Goal: Contribute content: Add original content to the website for others to see

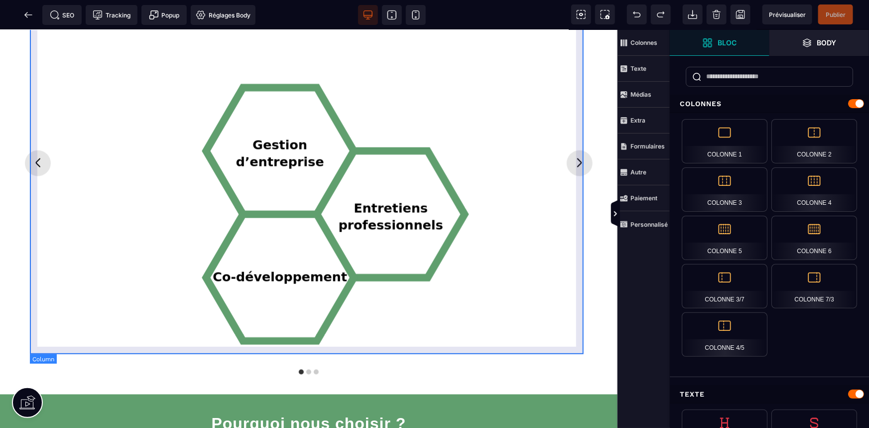
click at [581, 222] on div "Accompagnements Gestion d’entreprise Entretiens professionnels Co-développement" at bounding box center [309, 162] width 558 height 387
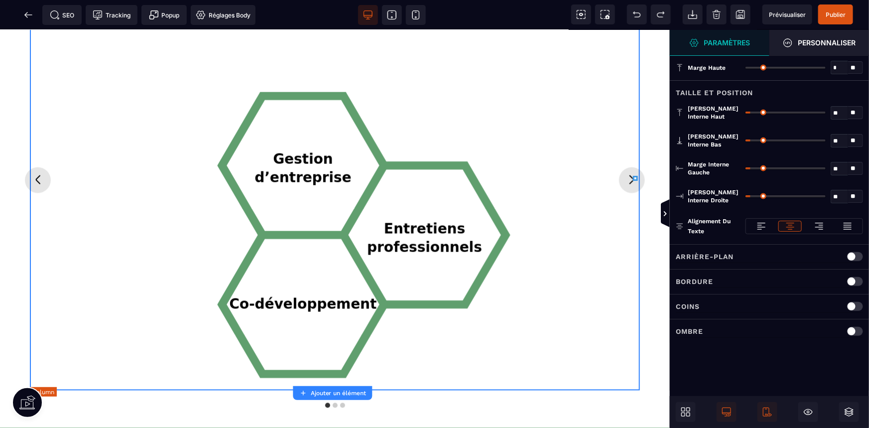
scroll to position [770, 0]
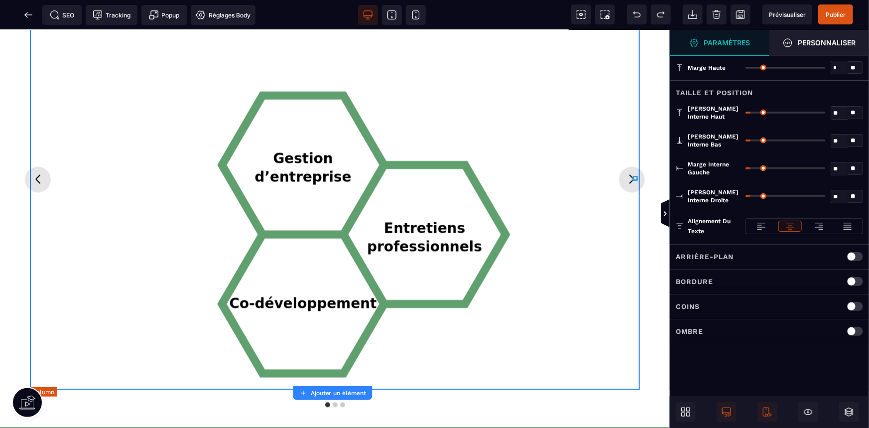
click at [581, 222] on div "Gestion d’entreprise Entretiens professionnels Co-développement" at bounding box center [334, 194] width 595 height 376
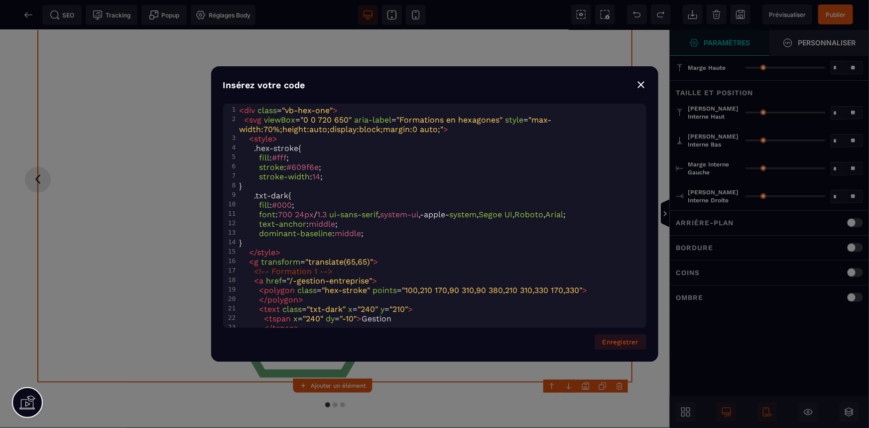
type input "*"
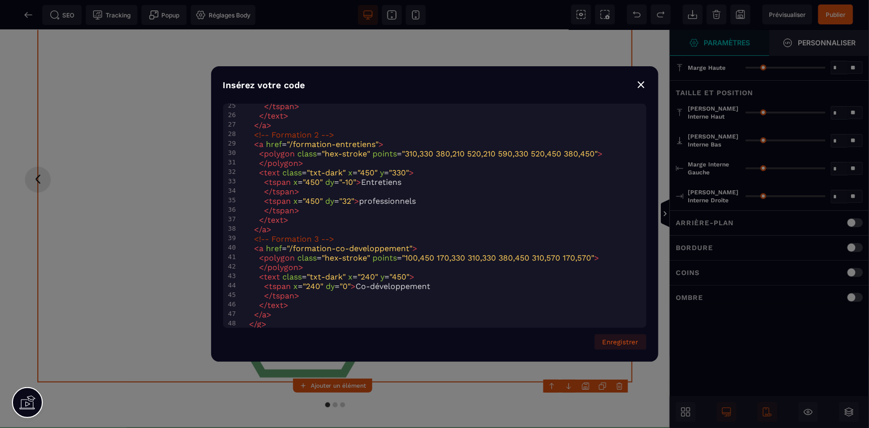
scroll to position [254, 0]
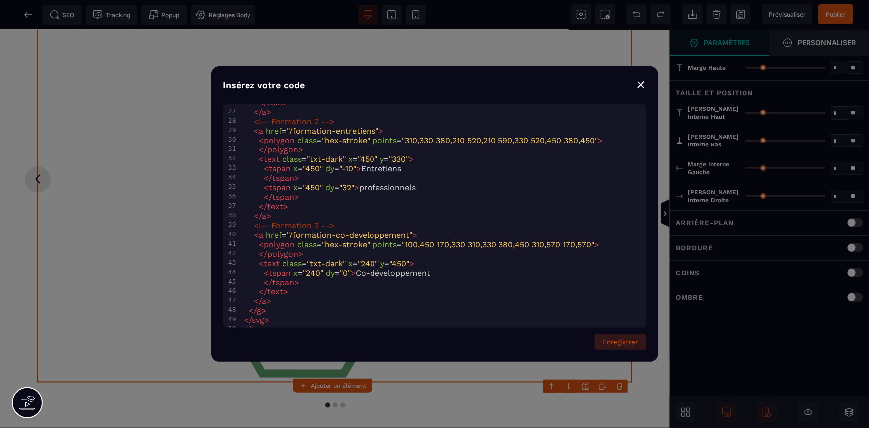
click at [638, 345] on button "Enregistrer" at bounding box center [621, 341] width 52 height 15
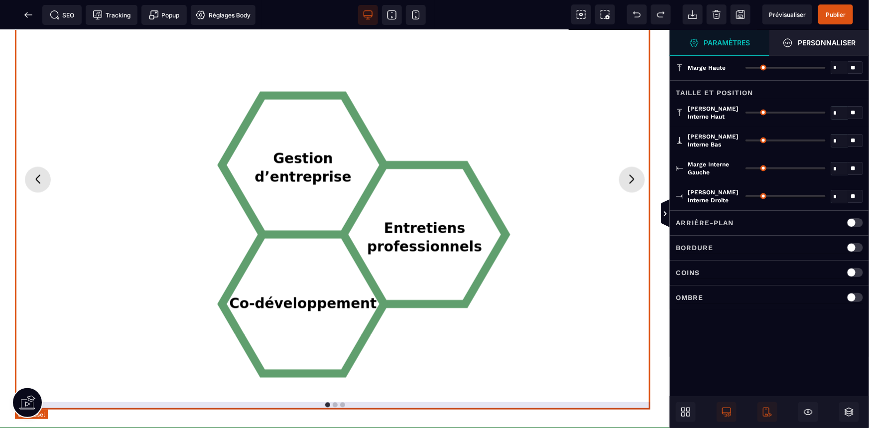
click at [624, 179] on icon "Diapositive suivante" at bounding box center [632, 179] width 16 height 16
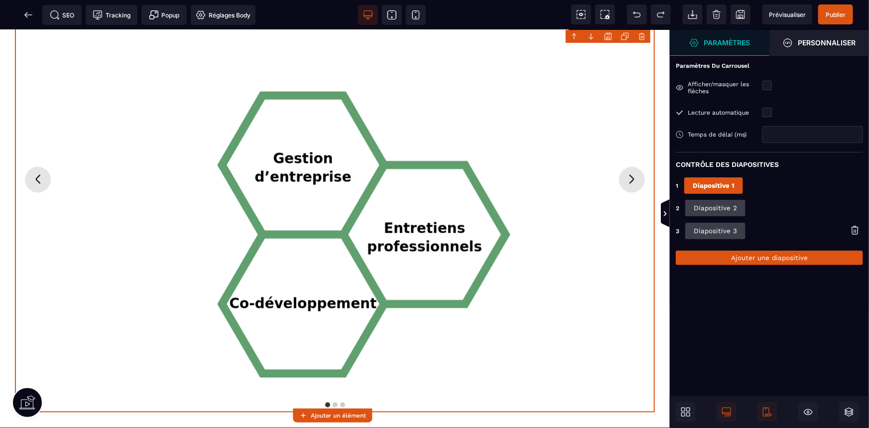
click at [729, 214] on button "Diapositive 2" at bounding box center [715, 208] width 60 height 16
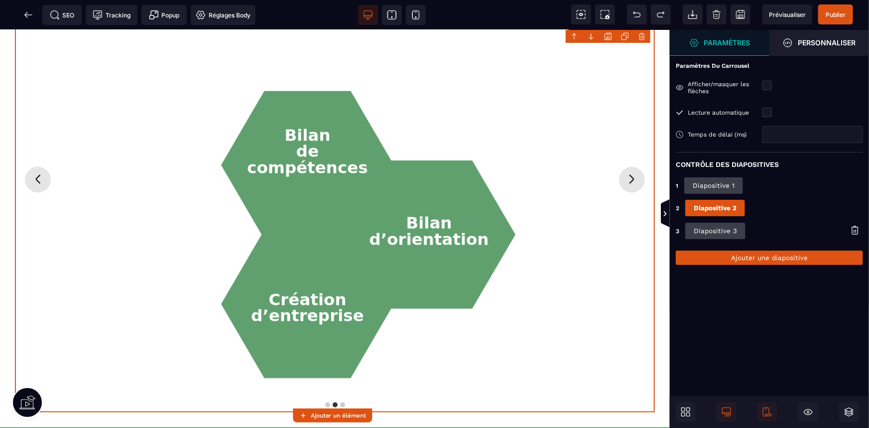
click at [727, 230] on button "Diapositive 3" at bounding box center [715, 231] width 60 height 16
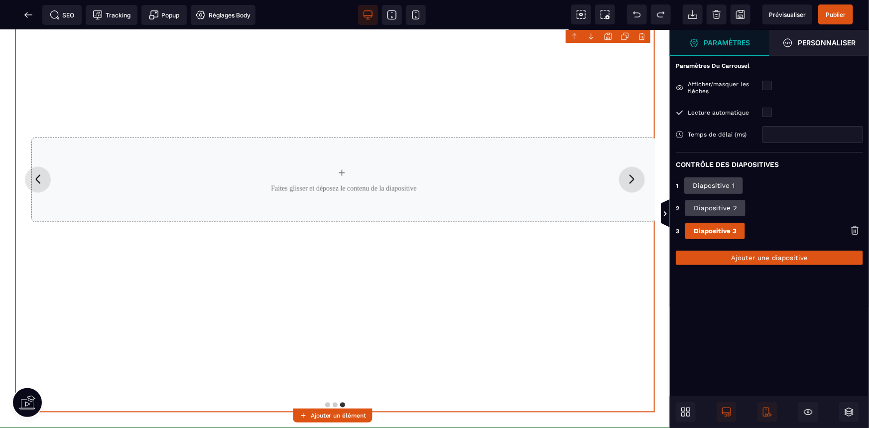
click at [859, 231] on icon at bounding box center [855, 230] width 10 height 10
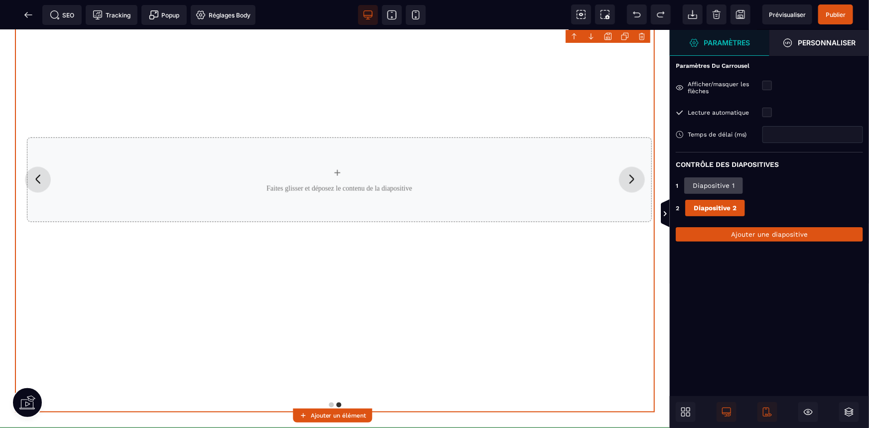
click at [770, 189] on div "1 Diapositive 1" at bounding box center [769, 185] width 187 height 16
click at [733, 185] on button "Diapositive 1" at bounding box center [713, 185] width 59 height 16
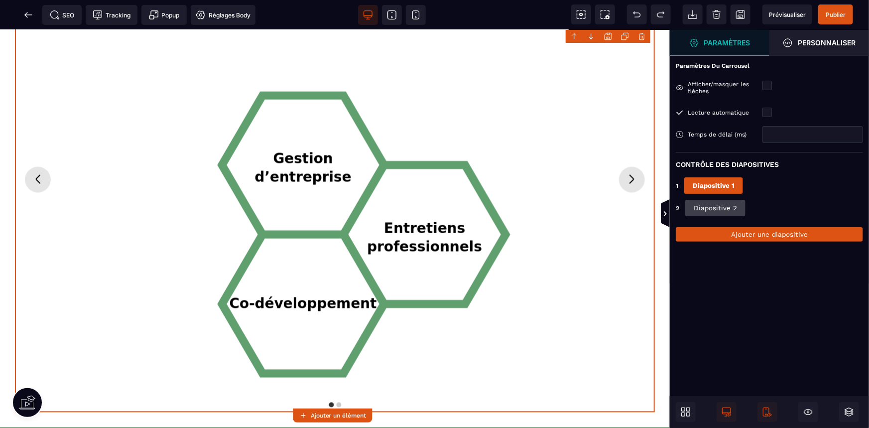
click at [715, 205] on button "Diapositive 2" at bounding box center [715, 208] width 60 height 16
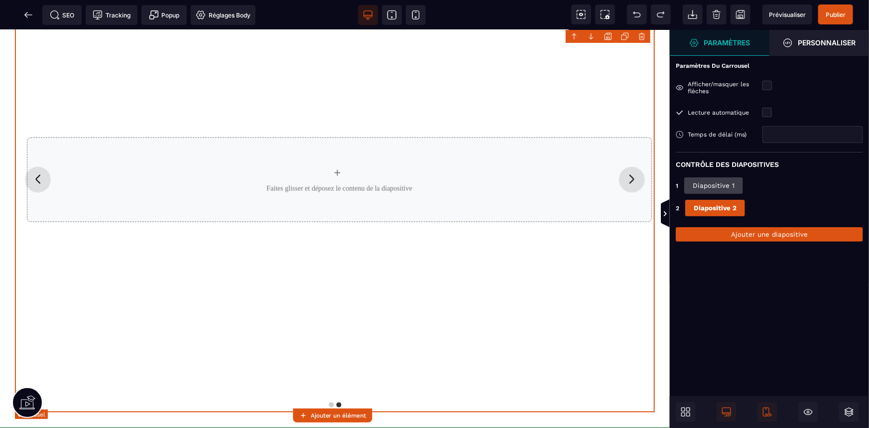
click at [204, 64] on div "Accompagnements Gestion d’entreprise Entretiens professionnels Co-développement…" at bounding box center [335, 179] width 640 height 465
click at [37, 180] on icon "Diapositive précédente" at bounding box center [38, 179] width 16 height 16
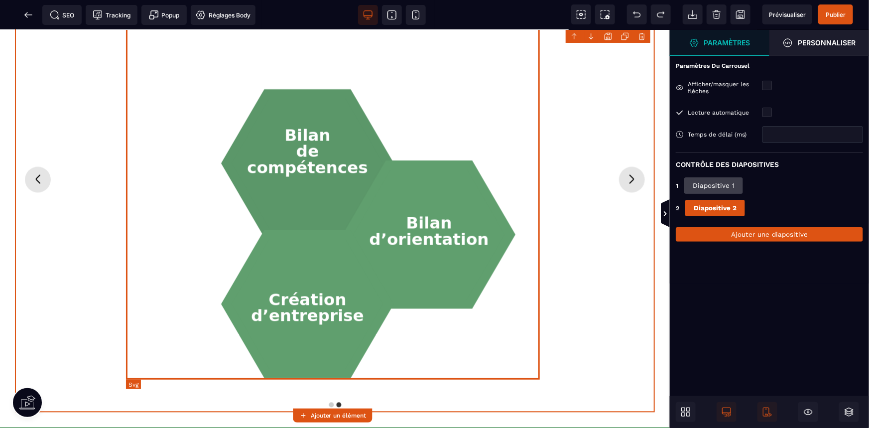
click at [318, 158] on tspan "compétences" at bounding box center [307, 167] width 121 height 19
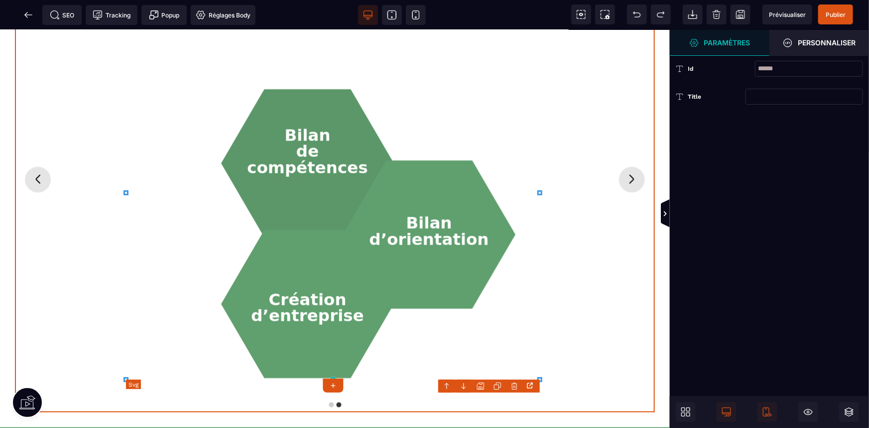
click at [318, 158] on tspan "compétences" at bounding box center [307, 167] width 121 height 19
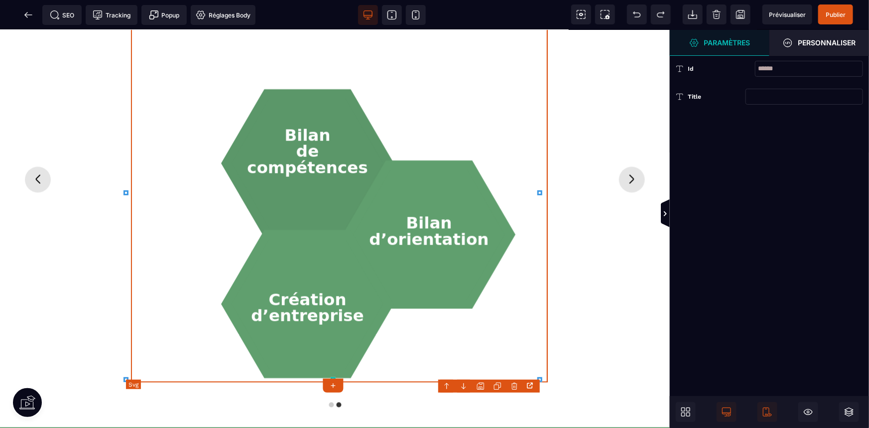
scroll to position [0, 0]
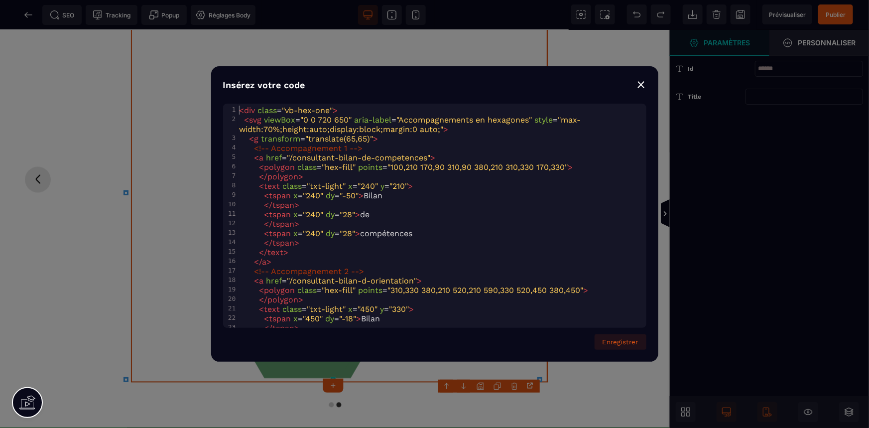
click at [242, 111] on span "<" at bounding box center [242, 110] width 5 height 9
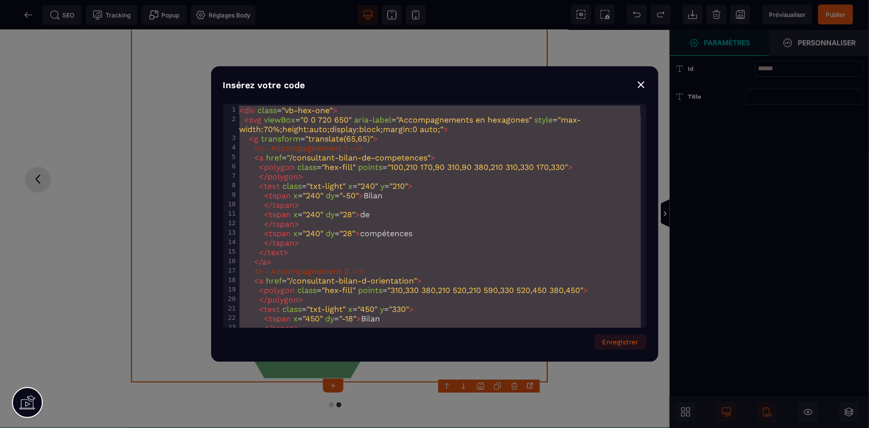
scroll to position [172, 0]
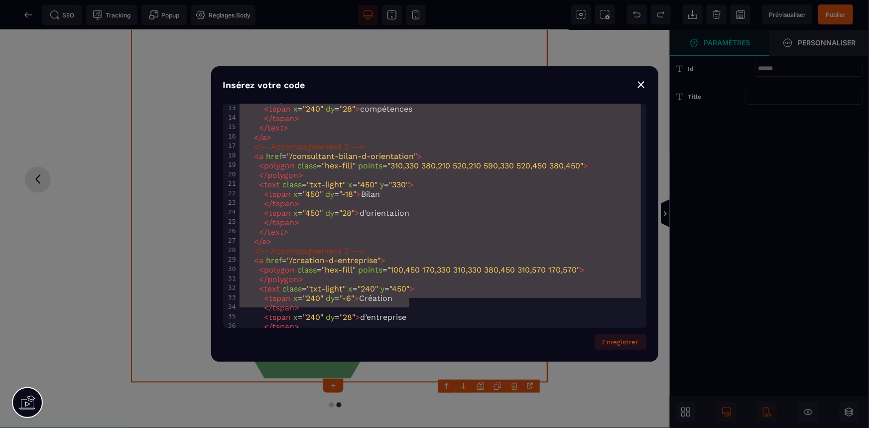
type textarea "**********"
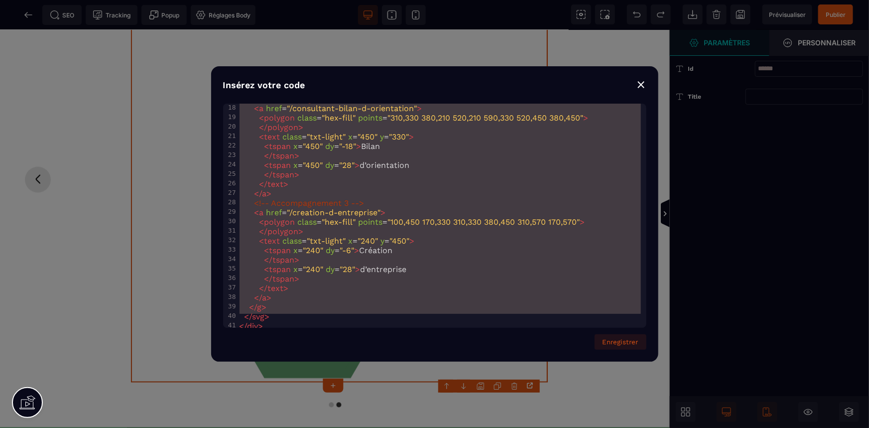
drag, startPoint x: 242, startPoint y: 111, endPoint x: 531, endPoint y: 343, distance: 371.3
click at [531, 373] on div "Insérez votre code ⨯ x 1 < div class = "vb-hex-one" > 2 < svg viewBox = "0 0 72…" at bounding box center [434, 214] width 869 height 428
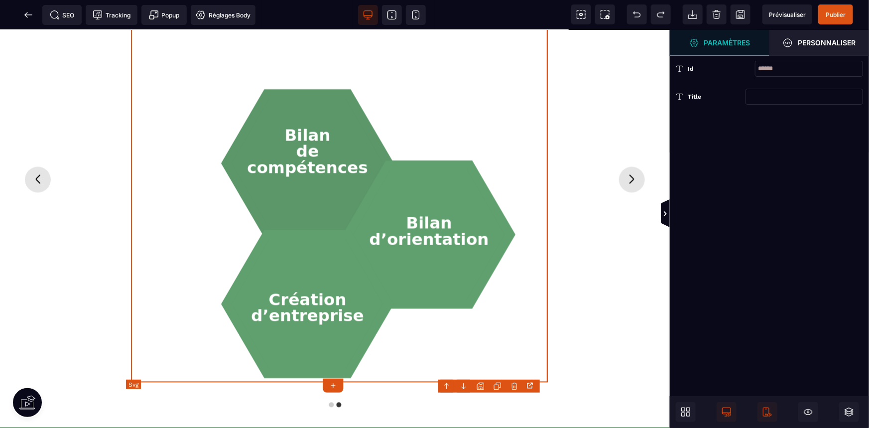
click at [328, 162] on tspan "compétences" at bounding box center [307, 167] width 121 height 19
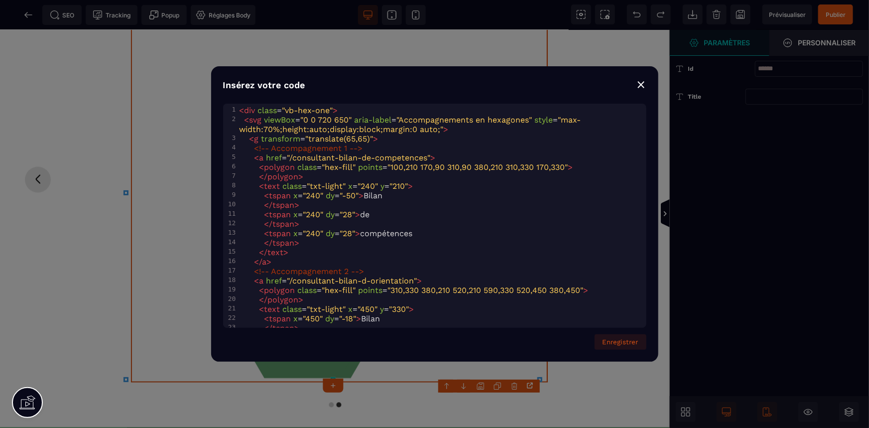
click at [241, 109] on span "<" at bounding box center [242, 110] width 5 height 9
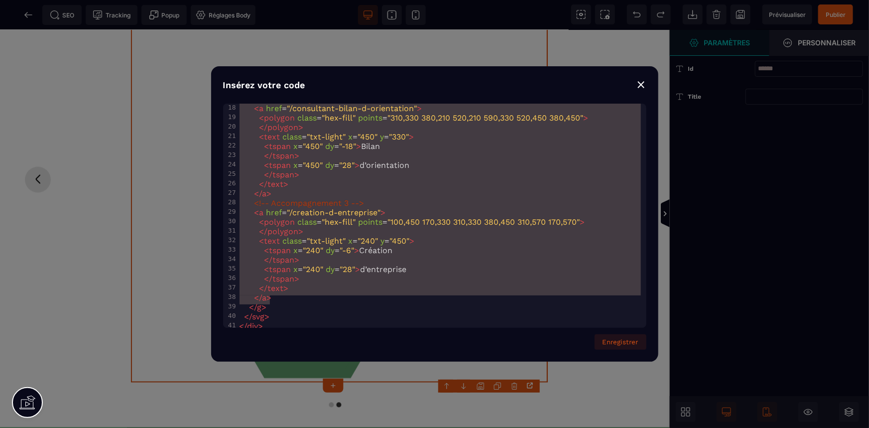
type textarea "**********"
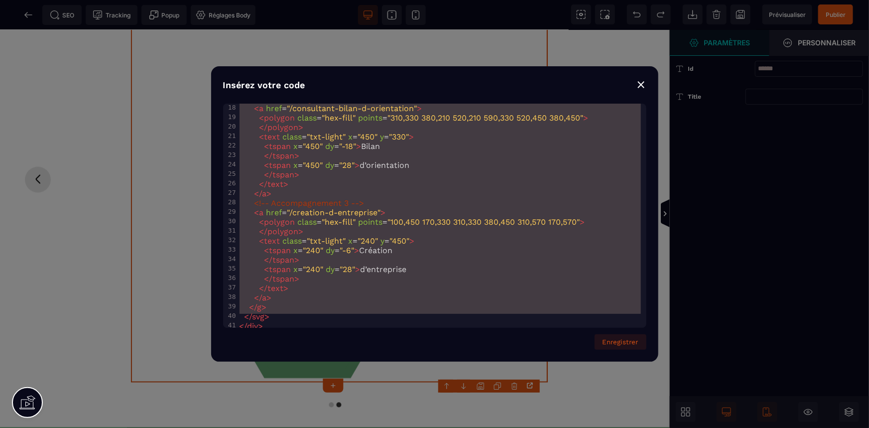
drag, startPoint x: 241, startPoint y: 109, endPoint x: 395, endPoint y: 313, distance: 256.0
click at [395, 313] on div "1 < div class = "vb-hex-one" > 2 < svg viewBox = "0 0 720 650" aria-label = "Ac…" at bounding box center [442, 136] width 409 height 407
click at [623, 341] on button "Enregistrer" at bounding box center [621, 341] width 52 height 15
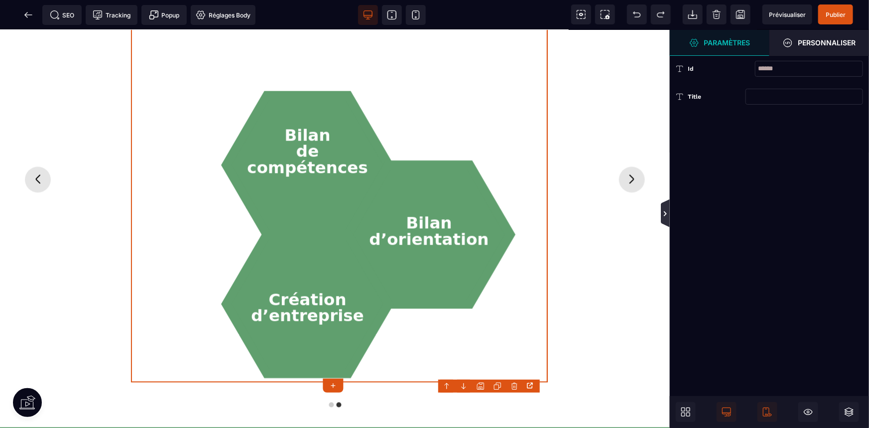
click at [661, 208] on icon at bounding box center [665, 213] width 9 height 28
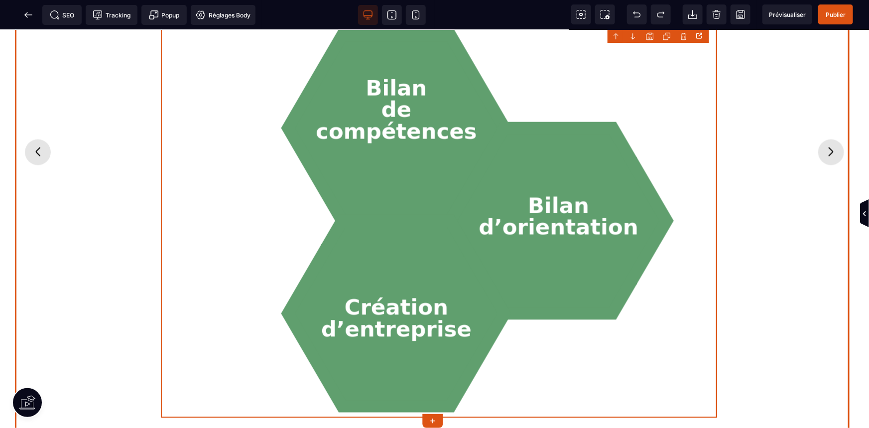
click at [832, 151] on icon "Diapositive suivante" at bounding box center [831, 151] width 16 height 16
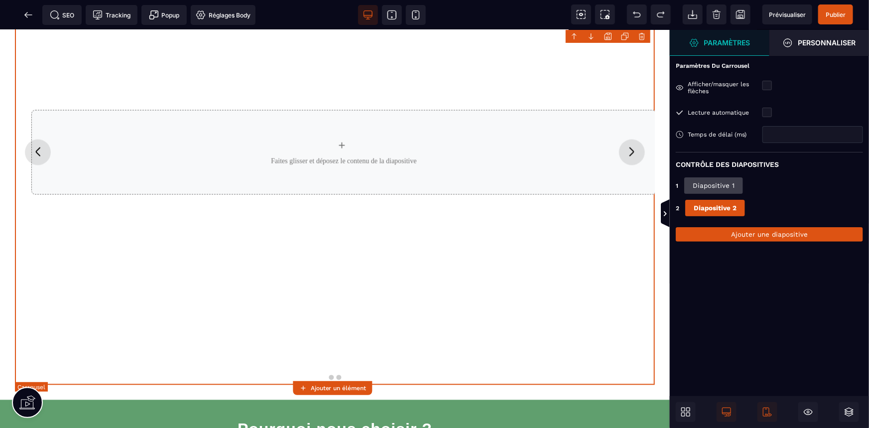
click at [624, 153] on icon "Diapositive suivante" at bounding box center [632, 151] width 16 height 16
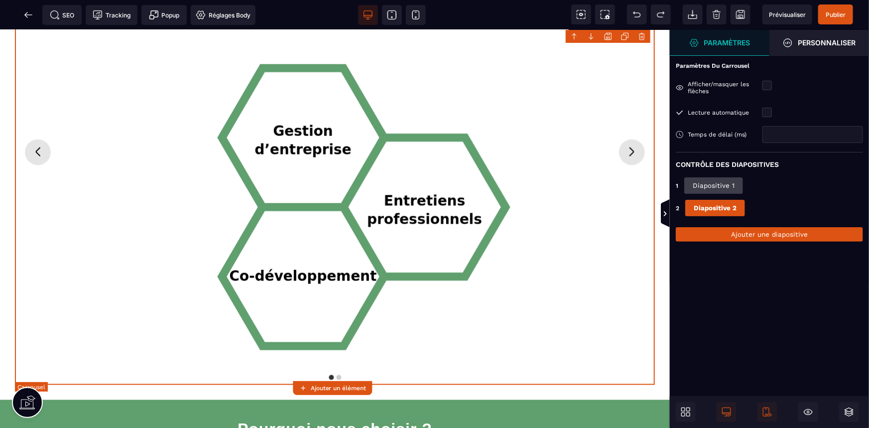
click at [624, 153] on icon "Diapositive suivante" at bounding box center [632, 151] width 16 height 16
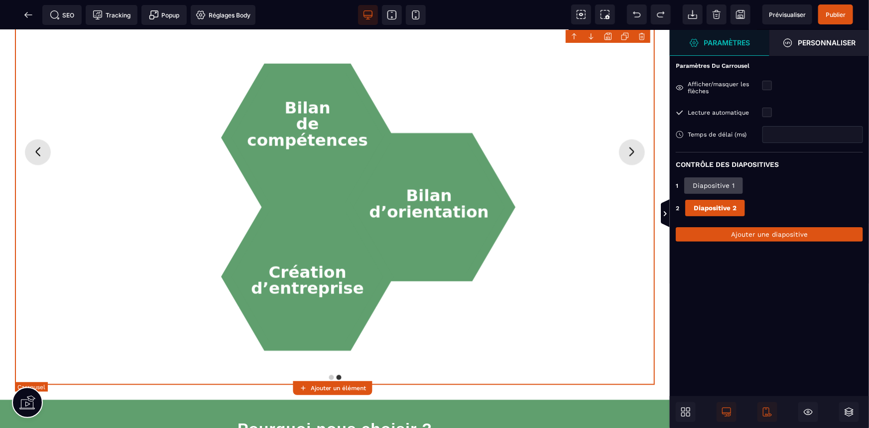
click at [625, 153] on icon "Diapositive suivante" at bounding box center [632, 151] width 16 height 16
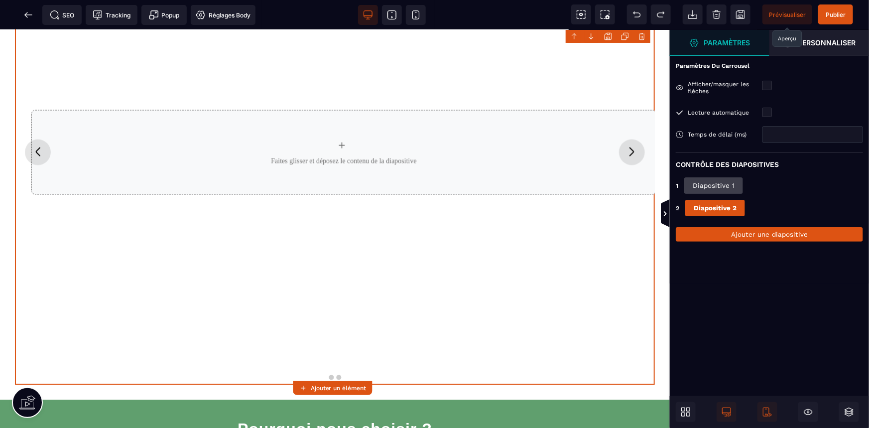
click at [765, 13] on span "Prévisualiser" at bounding box center [788, 14] width 50 height 20
click at [624, 148] on icon "Diapositive suivante" at bounding box center [632, 151] width 16 height 16
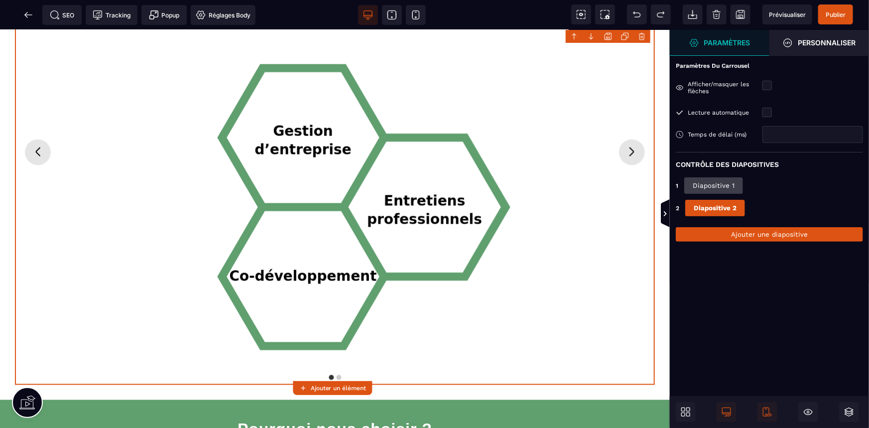
click at [714, 208] on button "Diapositive 2" at bounding box center [715, 208] width 60 height 16
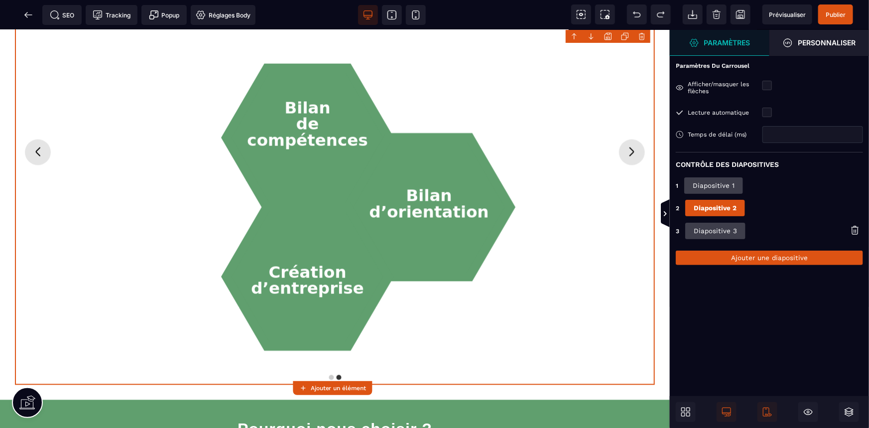
click at [713, 187] on button "Diapositive 1" at bounding box center [713, 185] width 59 height 16
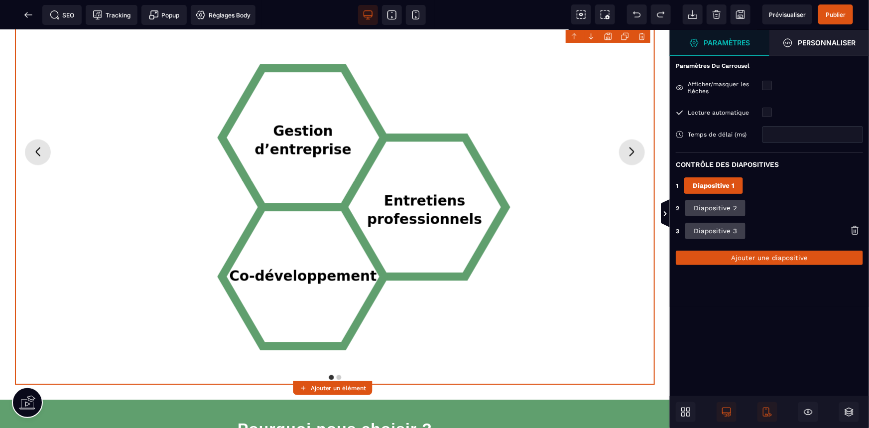
click at [719, 201] on button "Diapositive 2" at bounding box center [715, 208] width 60 height 16
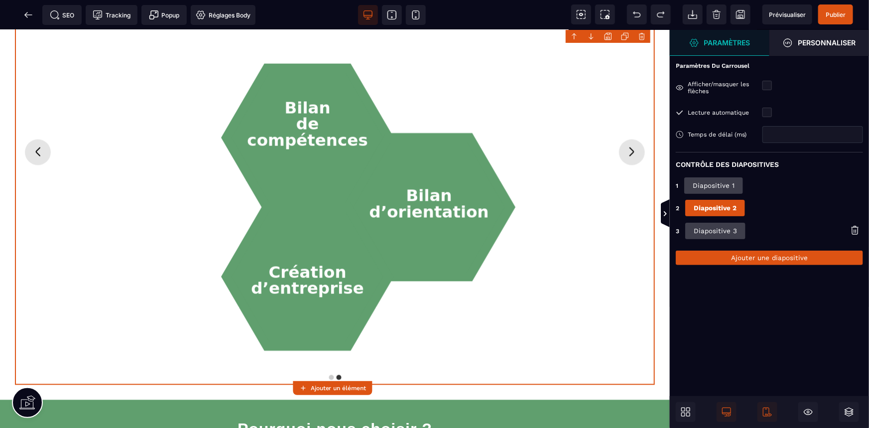
click at [730, 230] on button "Diapositive 3" at bounding box center [715, 231] width 60 height 16
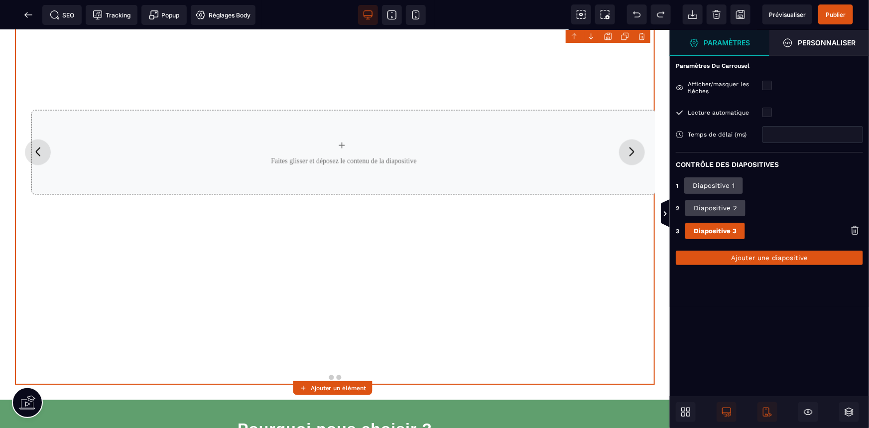
click at [856, 230] on icon at bounding box center [855, 230] width 10 height 10
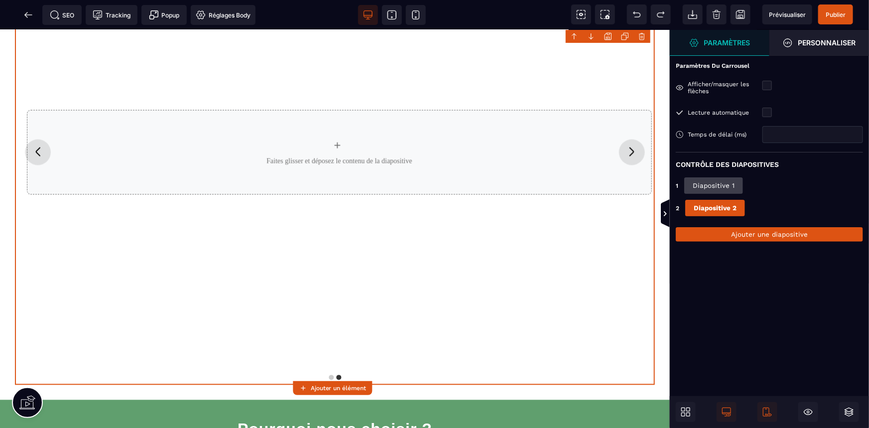
click at [706, 184] on button "Diapositive 1" at bounding box center [713, 185] width 59 height 16
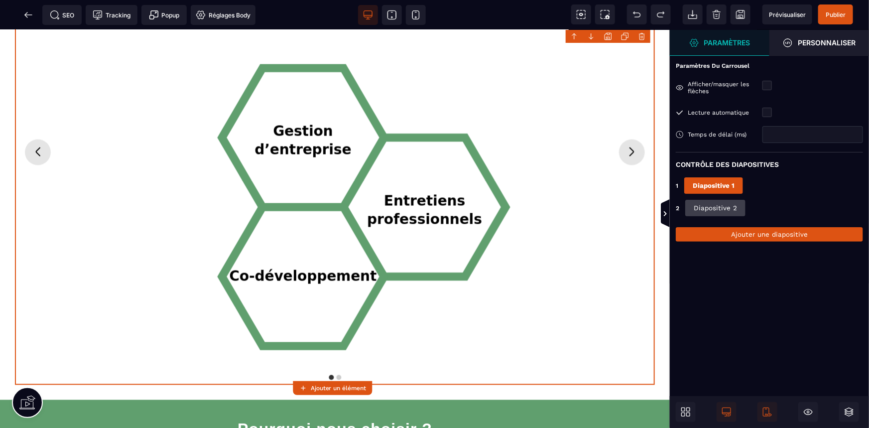
click at [727, 208] on button "Diapositive 2" at bounding box center [715, 208] width 60 height 16
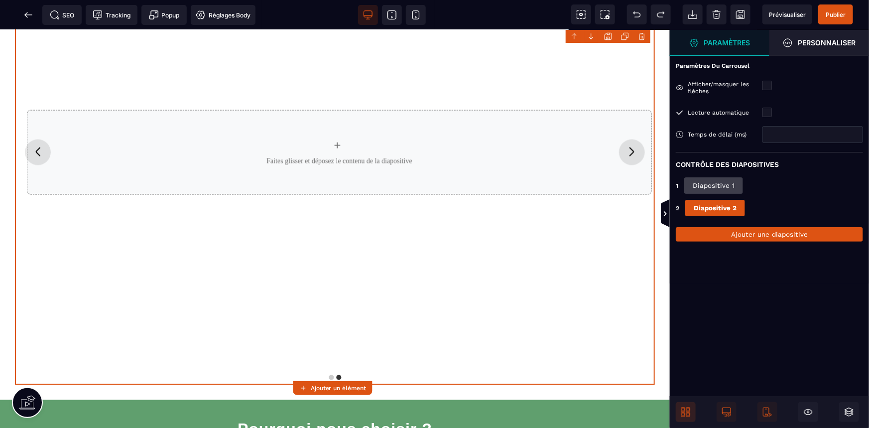
click at [694, 411] on span at bounding box center [686, 412] width 20 height 20
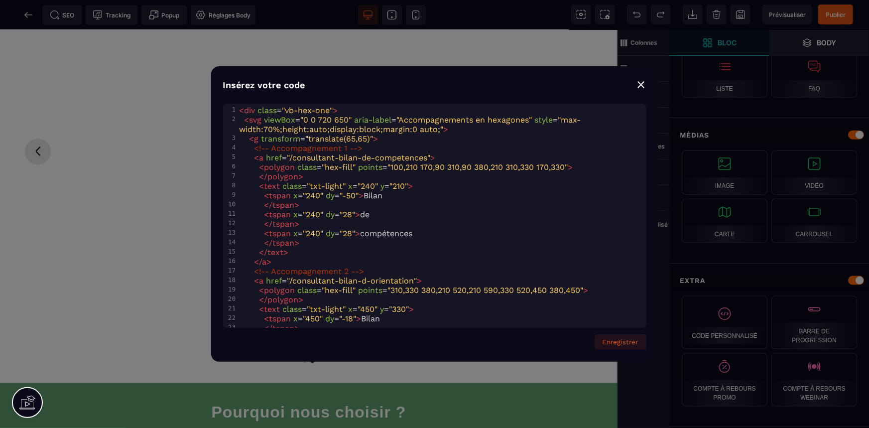
scroll to position [172, 0]
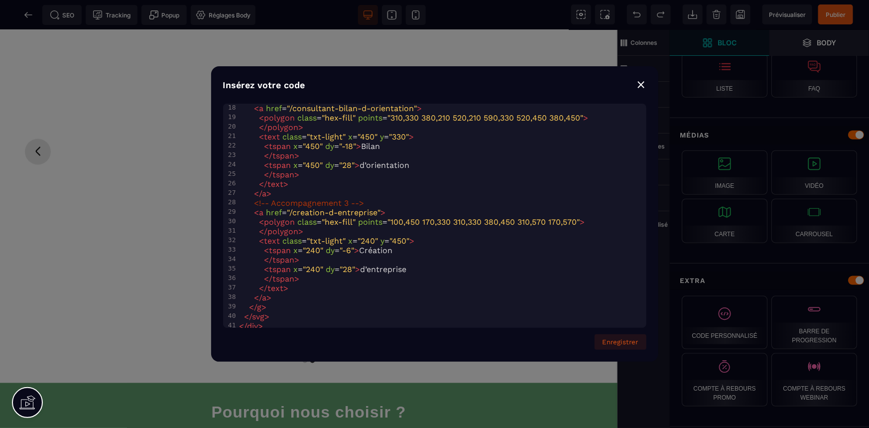
click at [626, 343] on button "Enregistrer" at bounding box center [621, 341] width 52 height 15
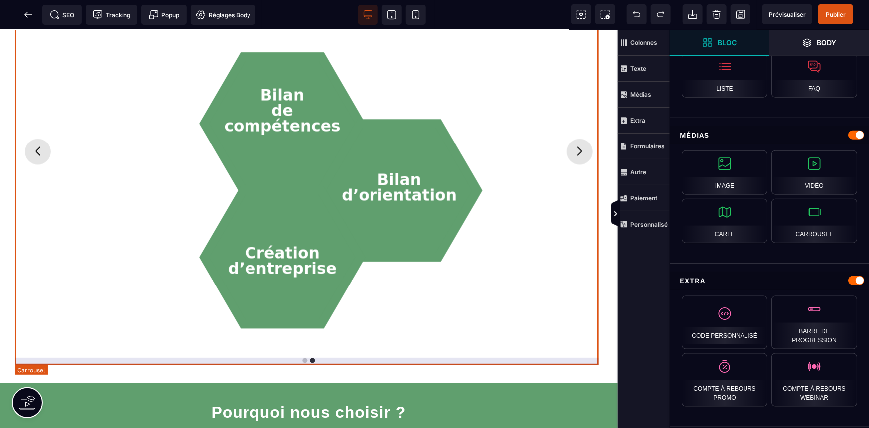
click at [572, 148] on icon "Diapositive suivante" at bounding box center [580, 151] width 16 height 16
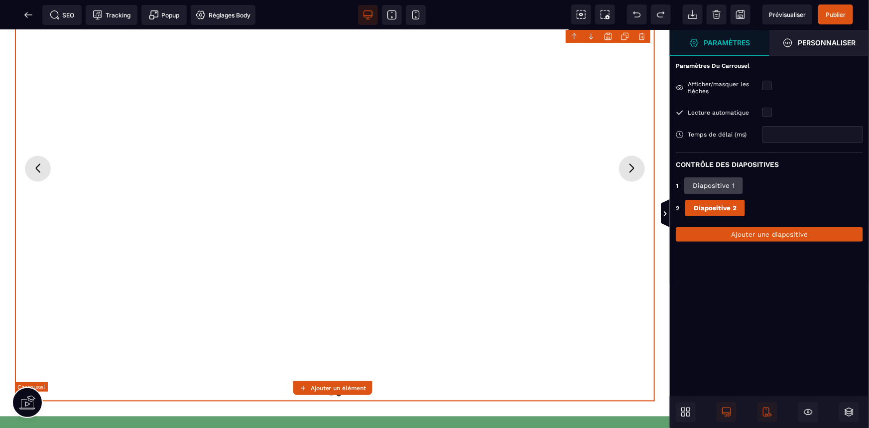
scroll to position [797, 0]
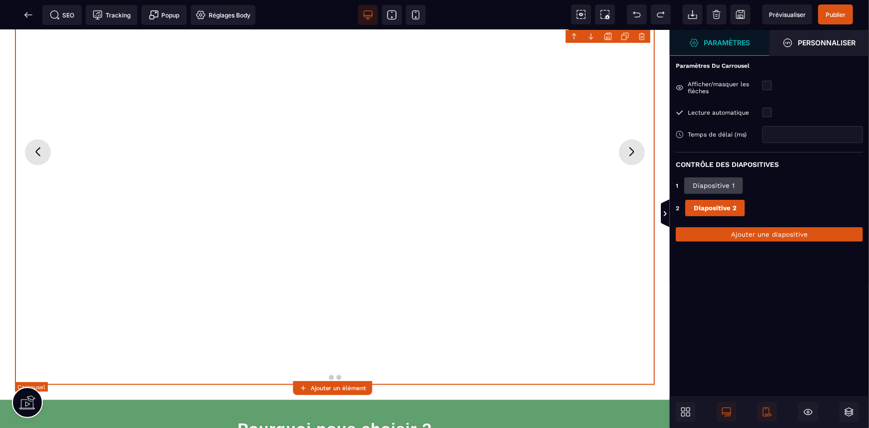
click at [624, 153] on icon "Diapositive suivante" at bounding box center [632, 151] width 16 height 16
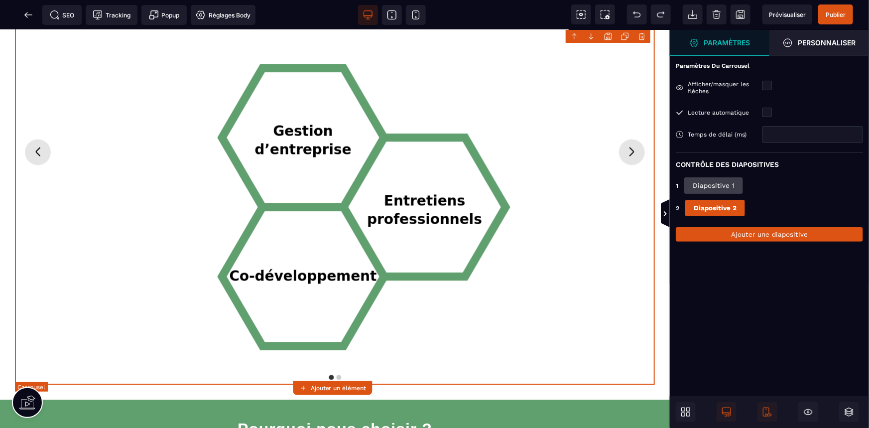
click at [624, 153] on icon "Diapositive suivante" at bounding box center [632, 151] width 16 height 16
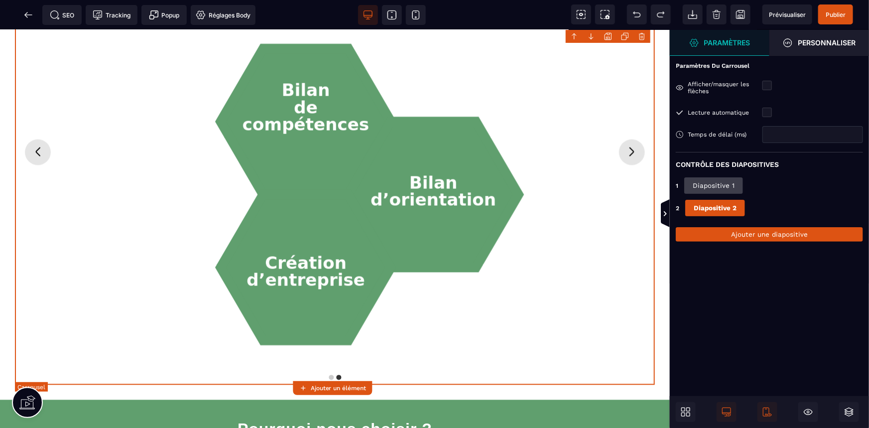
click at [624, 153] on icon "Diapositive suivante" at bounding box center [632, 151] width 16 height 16
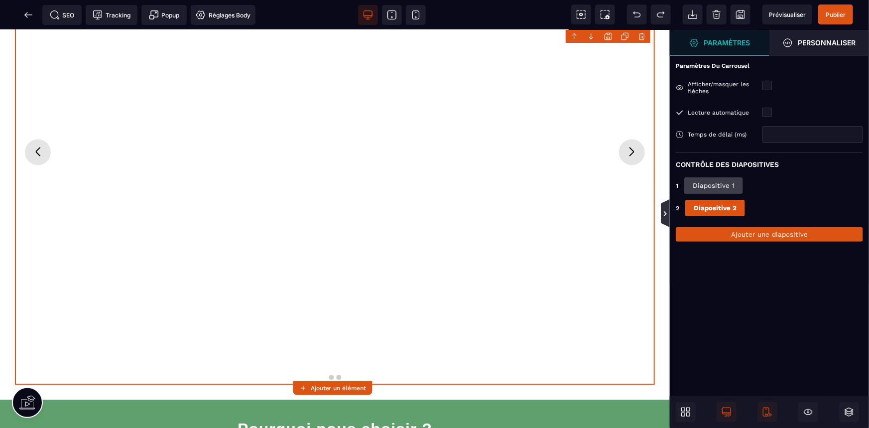
click at [666, 210] on icon at bounding box center [665, 214] width 8 height 8
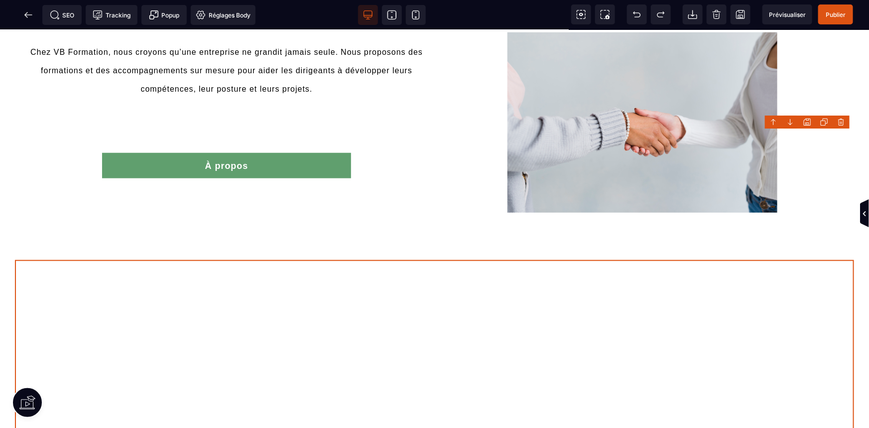
scroll to position [228, 0]
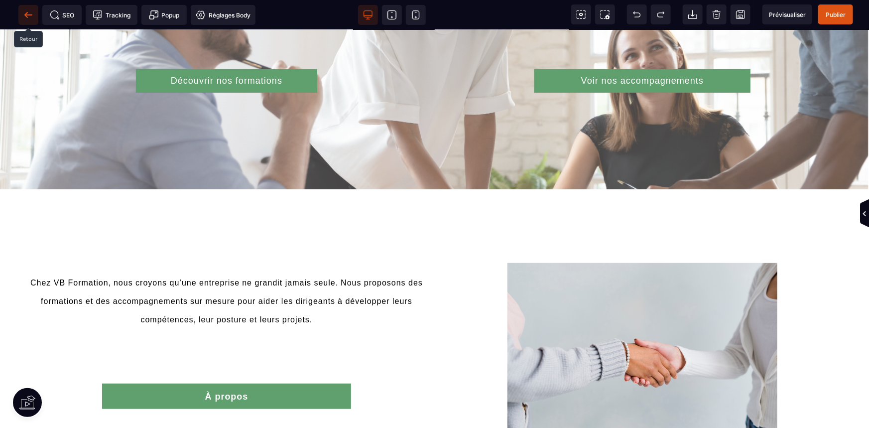
click at [26, 16] on icon at bounding box center [25, 14] width 3 height 5
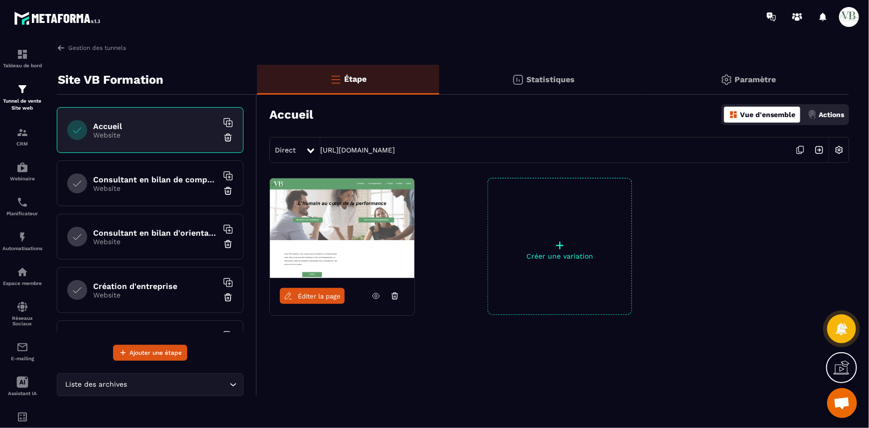
click at [320, 298] on span "Éditer la page" at bounding box center [319, 295] width 43 height 7
